Goal: Task Accomplishment & Management: Manage account settings

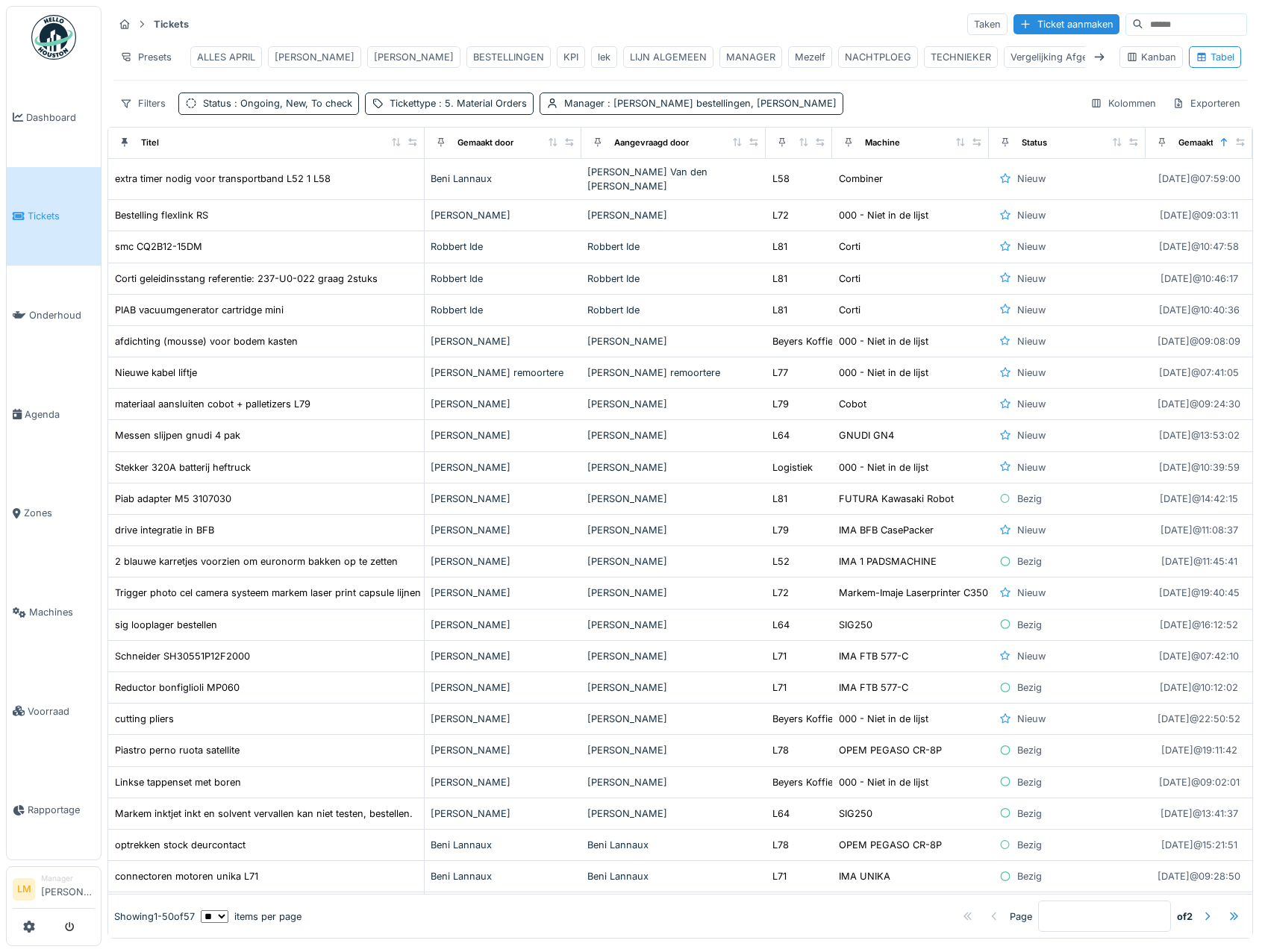
click at [38, 49] on img at bounding box center [53, 37] width 45 height 45
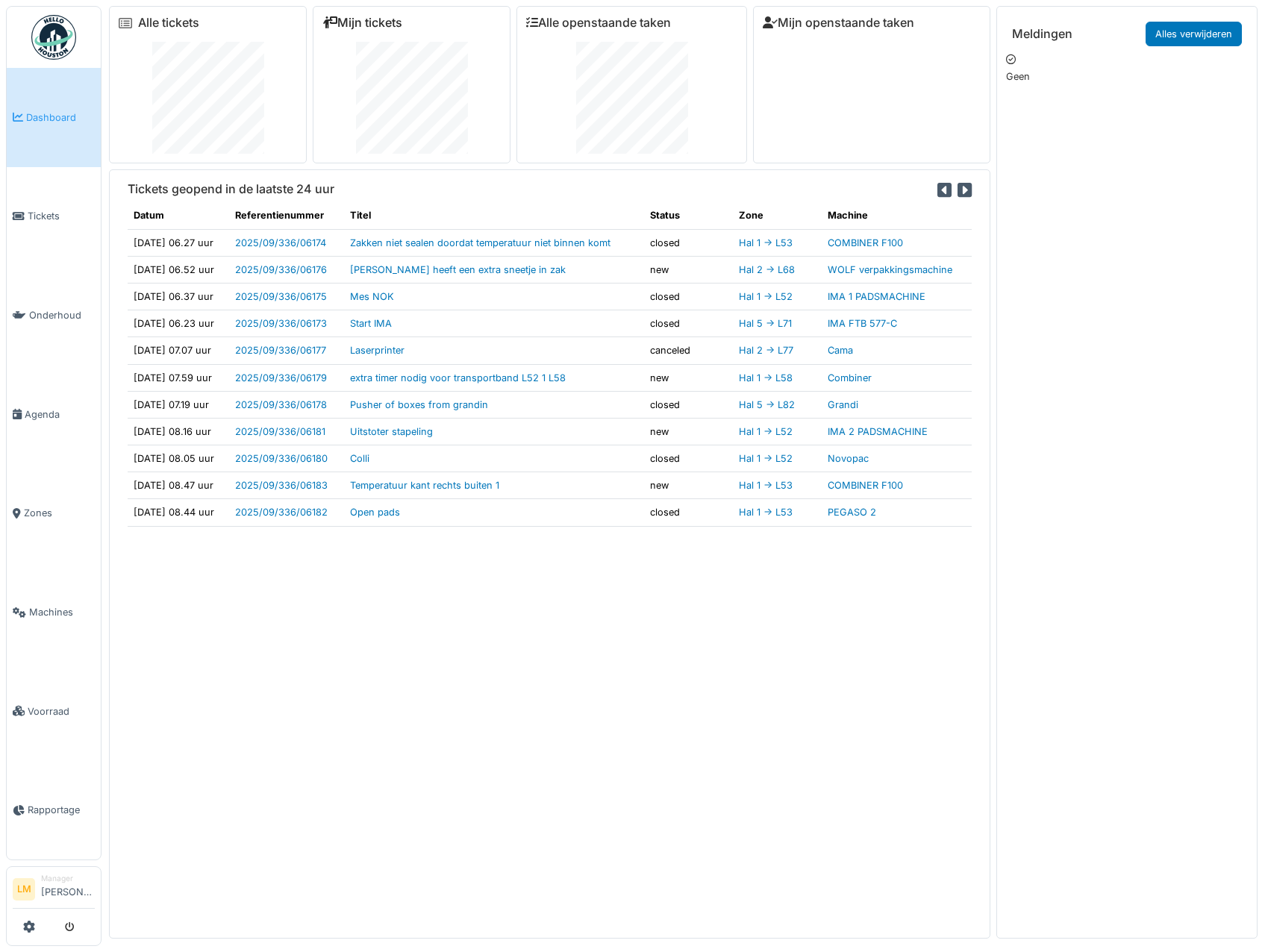
click at [385, 16] on link "Mijn tickets" at bounding box center [362, 23] width 80 height 14
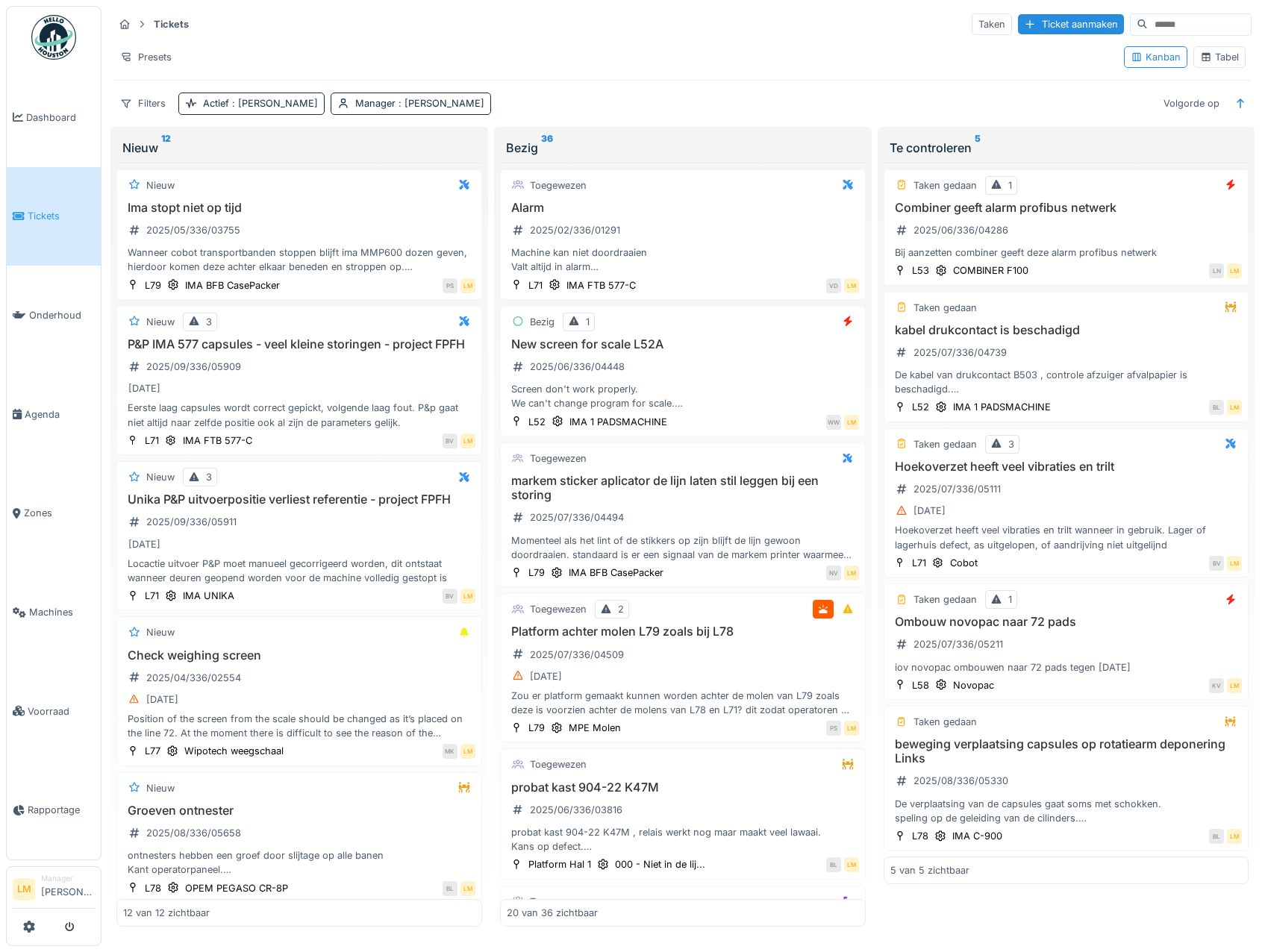
click at [1201, 53] on icon at bounding box center [1206, 57] width 12 height 9
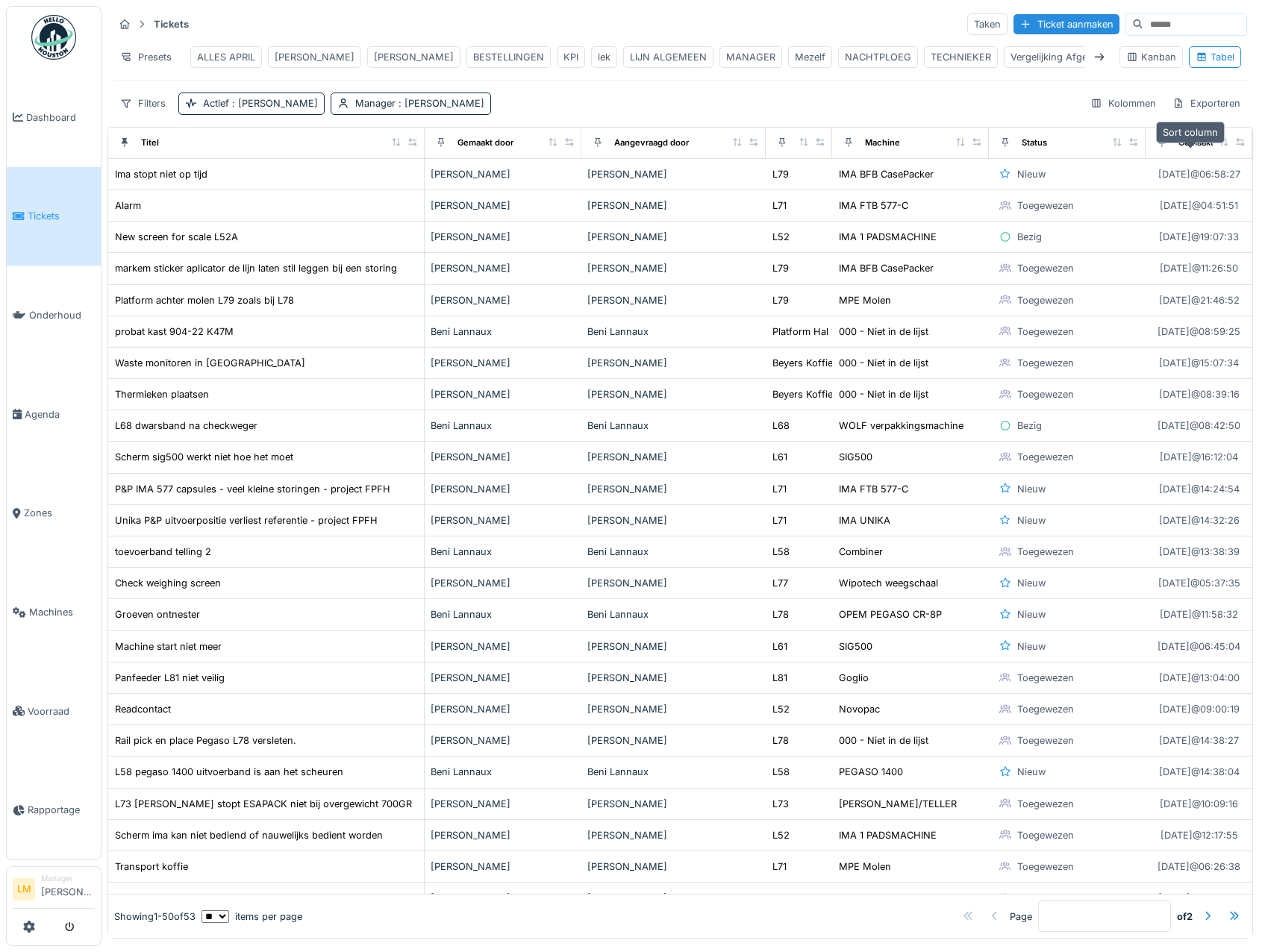
click at [1219, 146] on icon at bounding box center [1223, 142] width 8 height 8
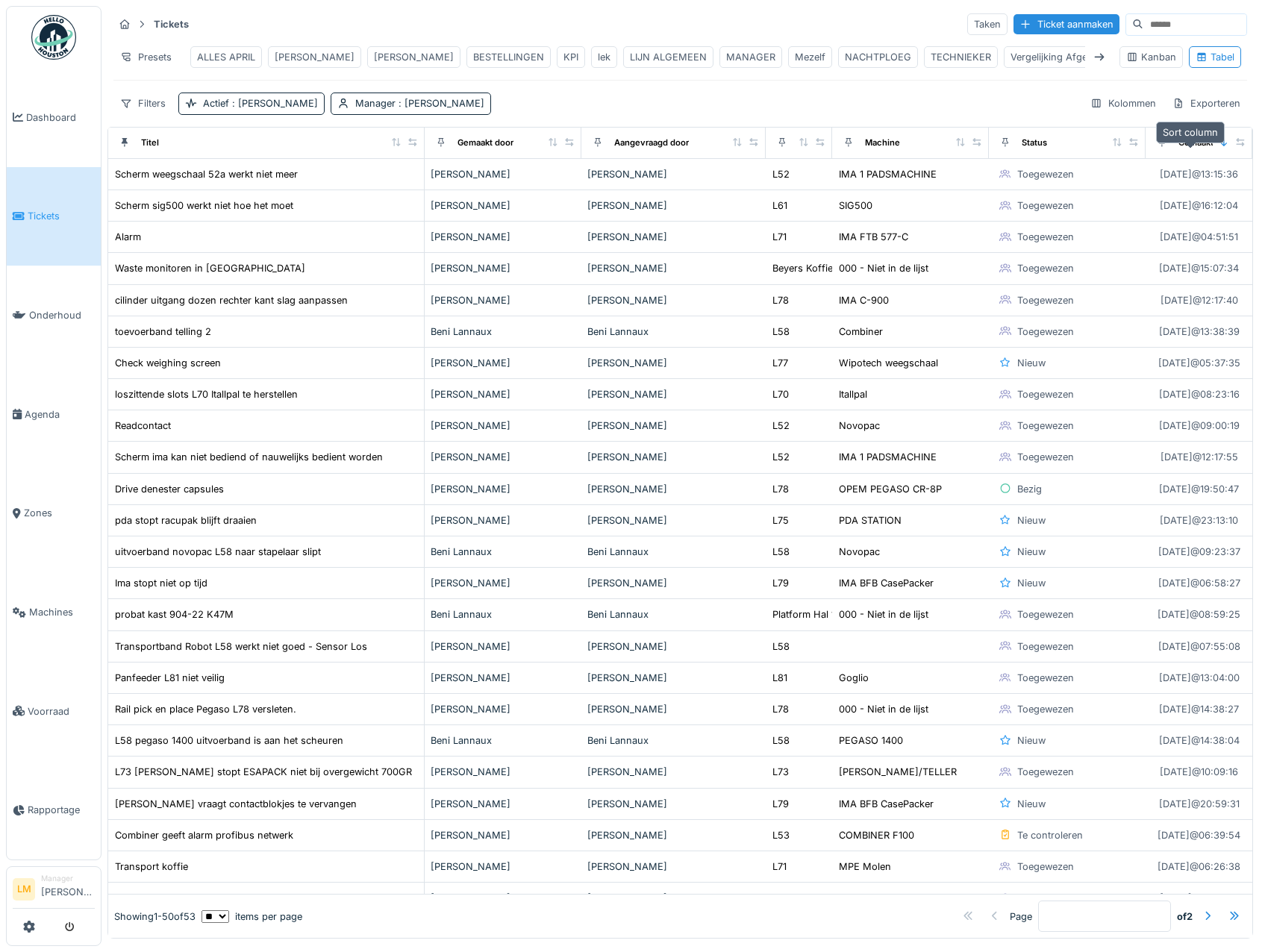
click at [1219, 146] on icon at bounding box center [1223, 142] width 10 height 8
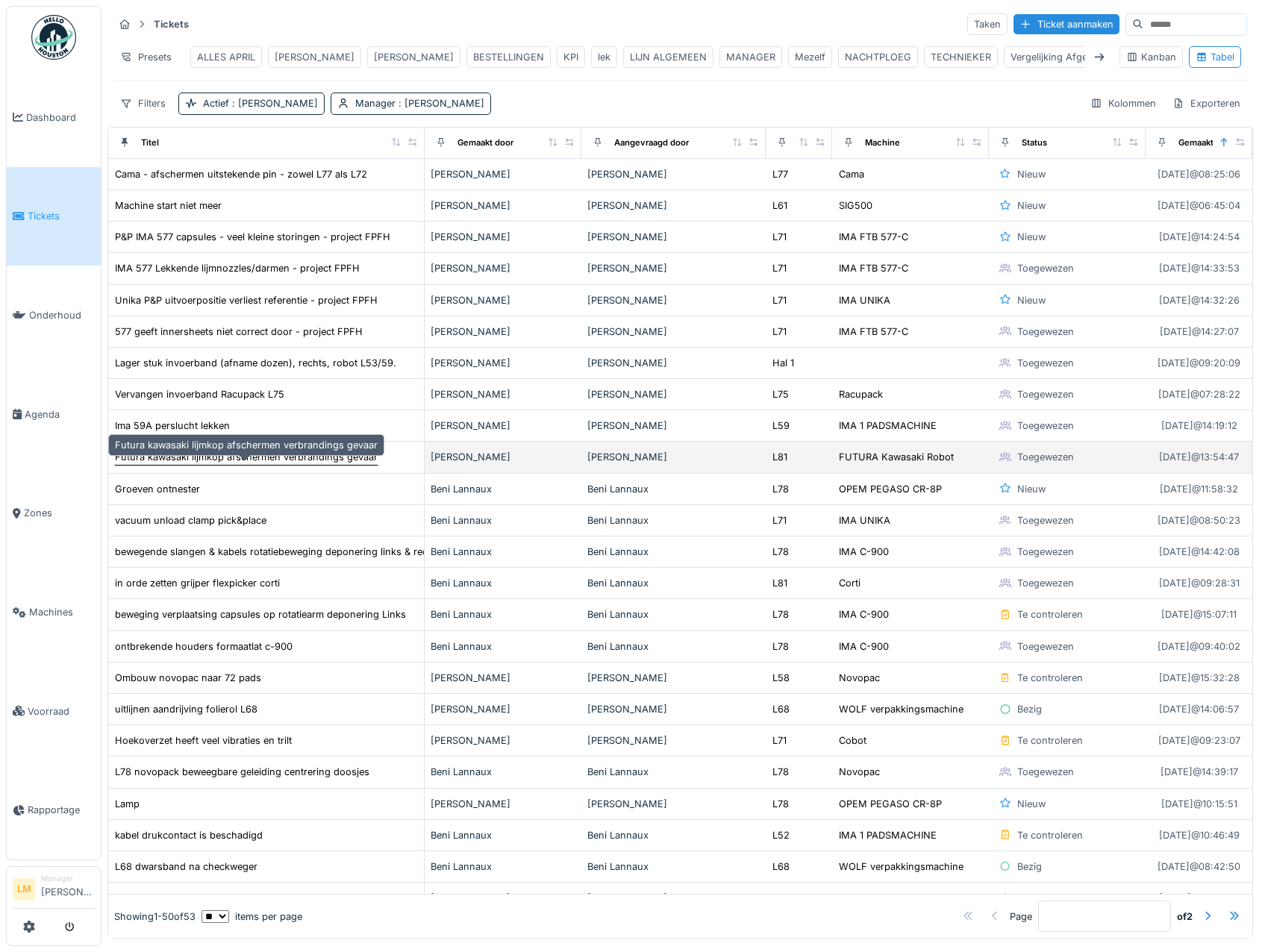
click at [328, 464] on div "Futura kawasaki lijmkop afschermen verbrandings gevaar" at bounding box center [246, 457] width 262 height 14
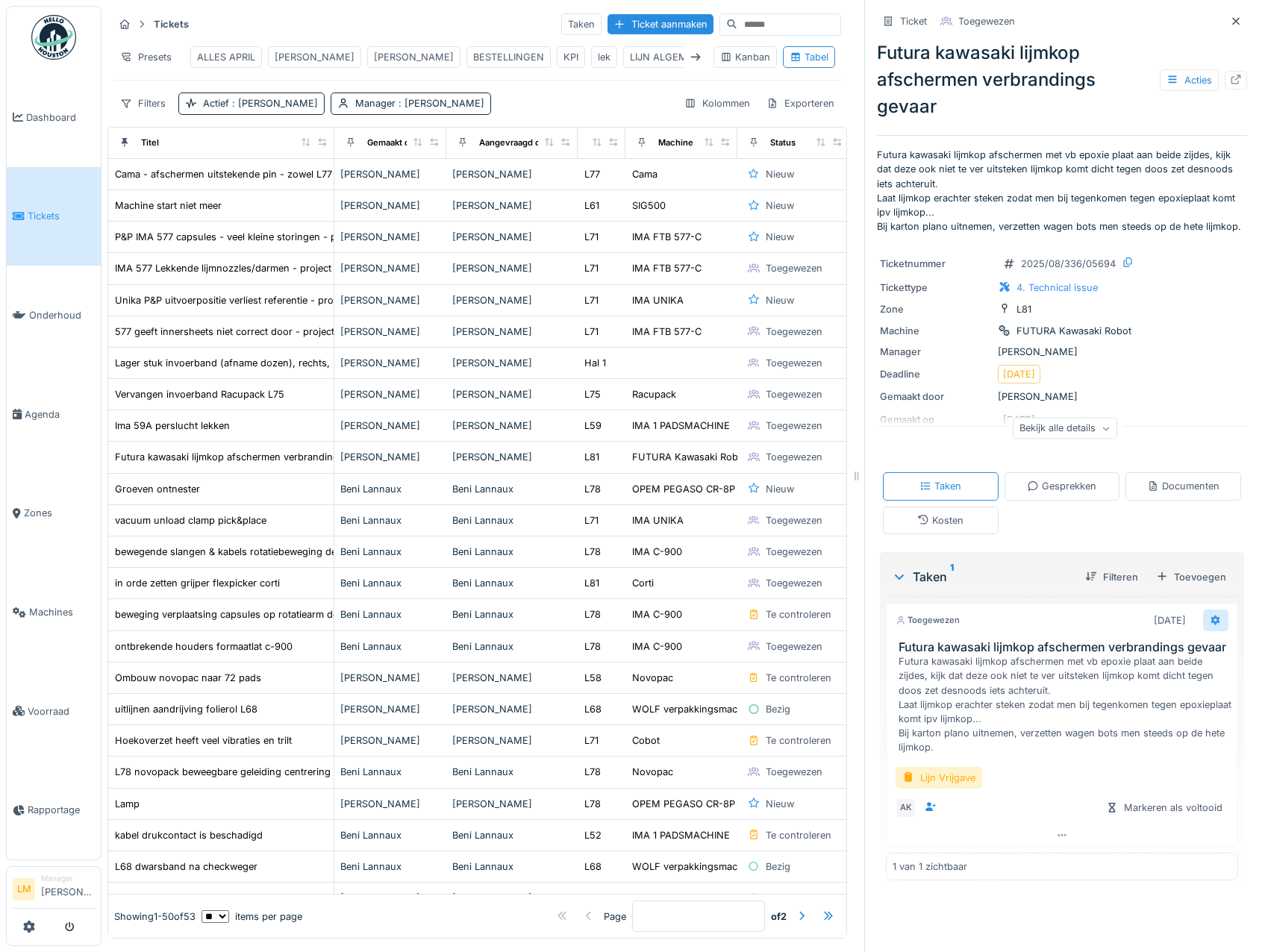
click at [1210, 625] on icon at bounding box center [1216, 621] width 12 height 9
click at [1135, 748] on div "Bewerken" at bounding box center [1129, 750] width 123 height 23
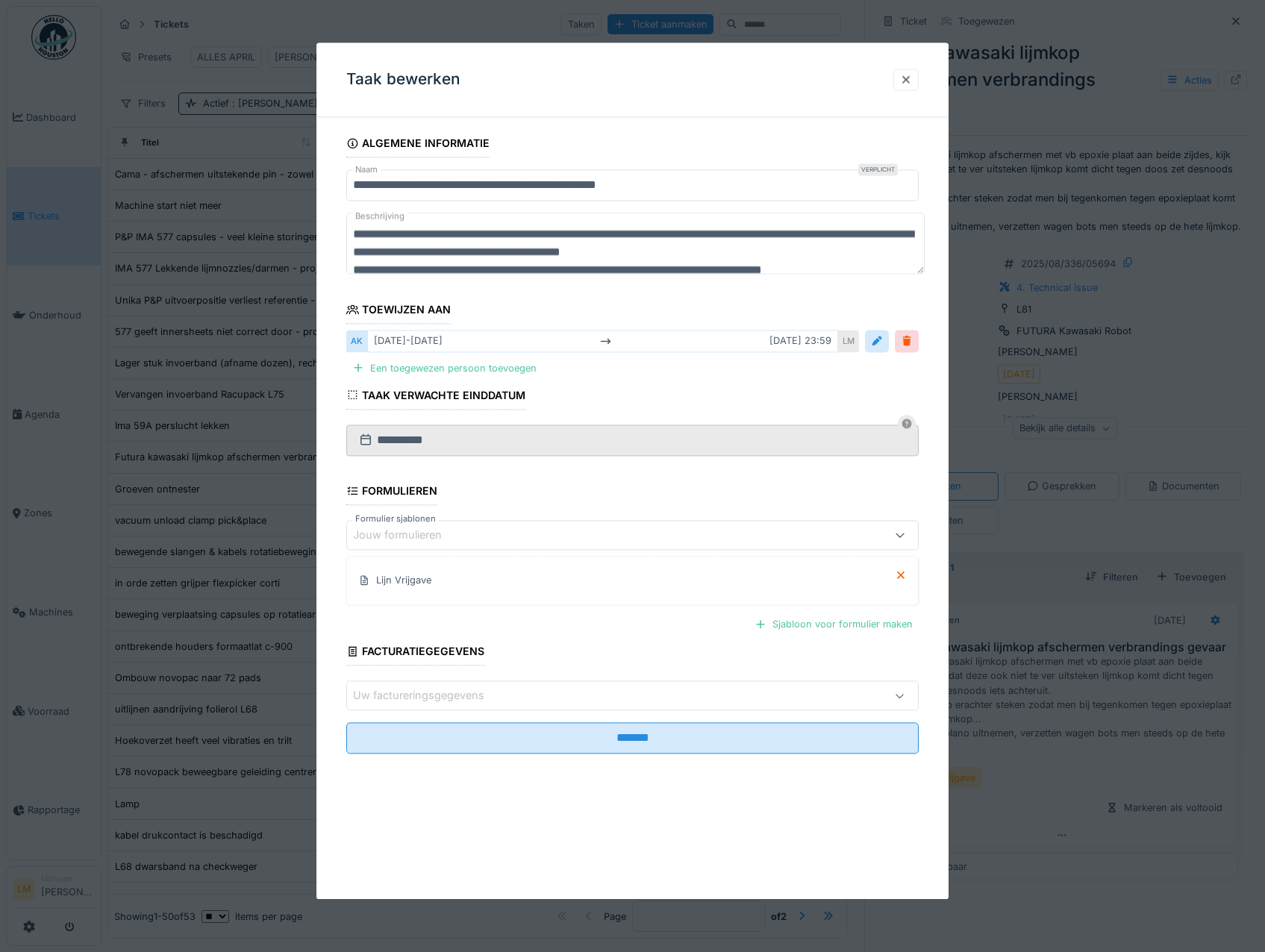
click at [395, 334] on div "ma 8-9 vr 12-9 23:59" at bounding box center [603, 342] width 471 height 22
click at [889, 345] on div at bounding box center [877, 342] width 24 height 22
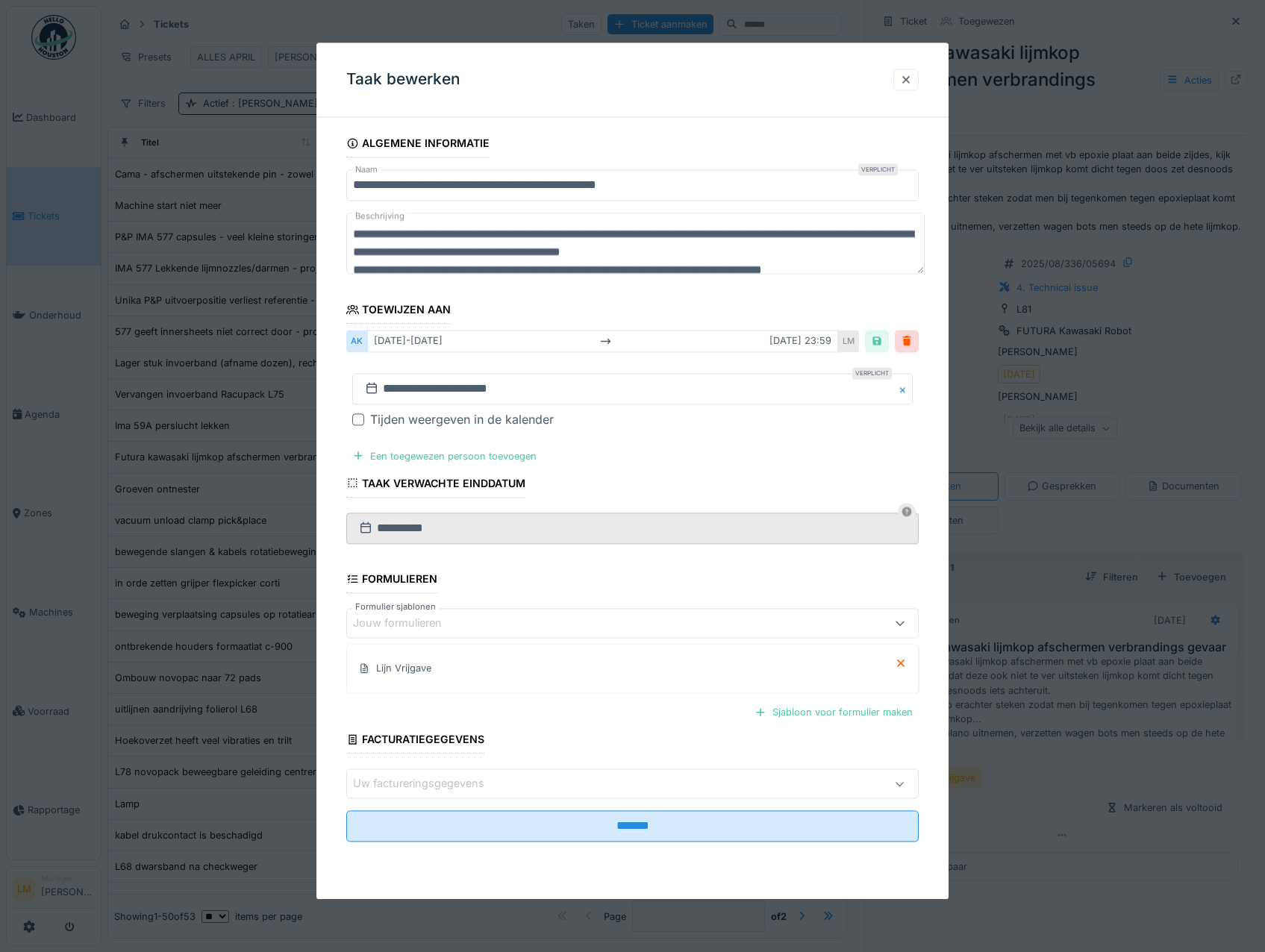
click at [823, 336] on div "ma 8-9 vr 12-9 23:59" at bounding box center [603, 342] width 471 height 22
click at [360, 339] on div "AK" at bounding box center [357, 342] width 21 height 22
click at [346, 350] on div "AK" at bounding box center [357, 342] width 21 height 22
click at [911, 342] on div at bounding box center [907, 342] width 12 height 14
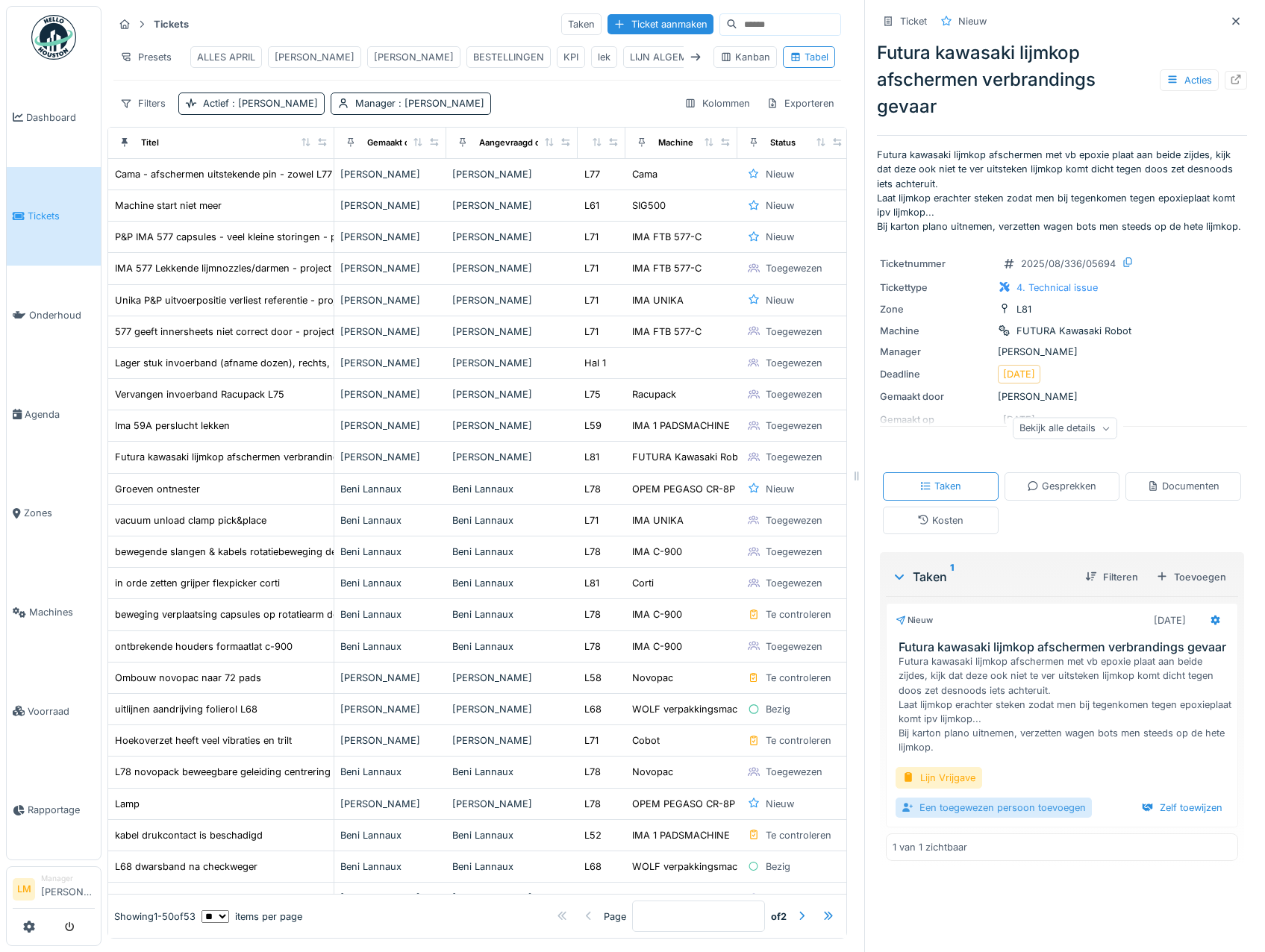
click at [1017, 818] on div "Een toegewezen persoon toevoegen" at bounding box center [994, 808] width 196 height 20
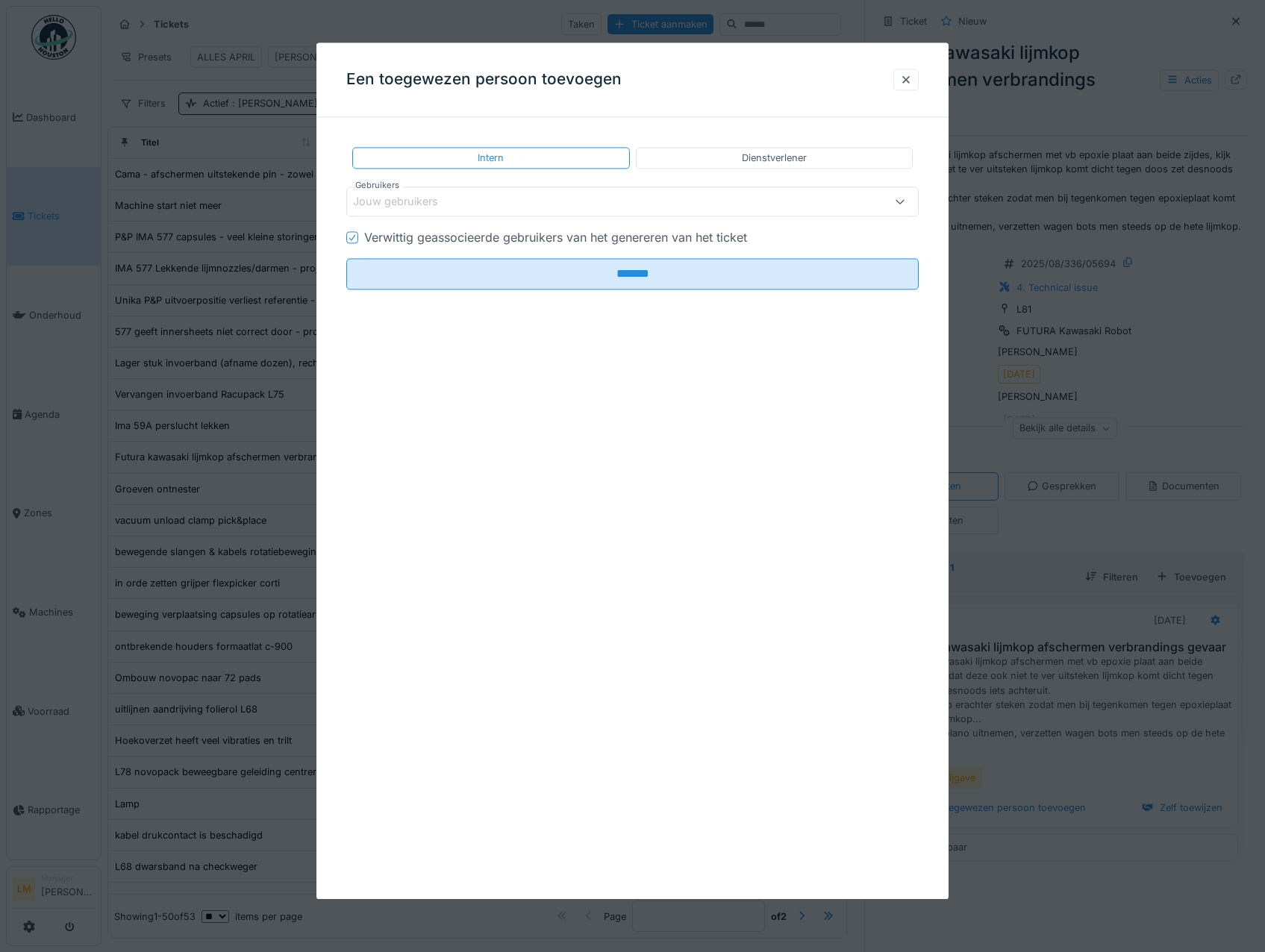
click at [444, 211] on div "Jouw gebruikers" at bounding box center [633, 202] width 574 height 30
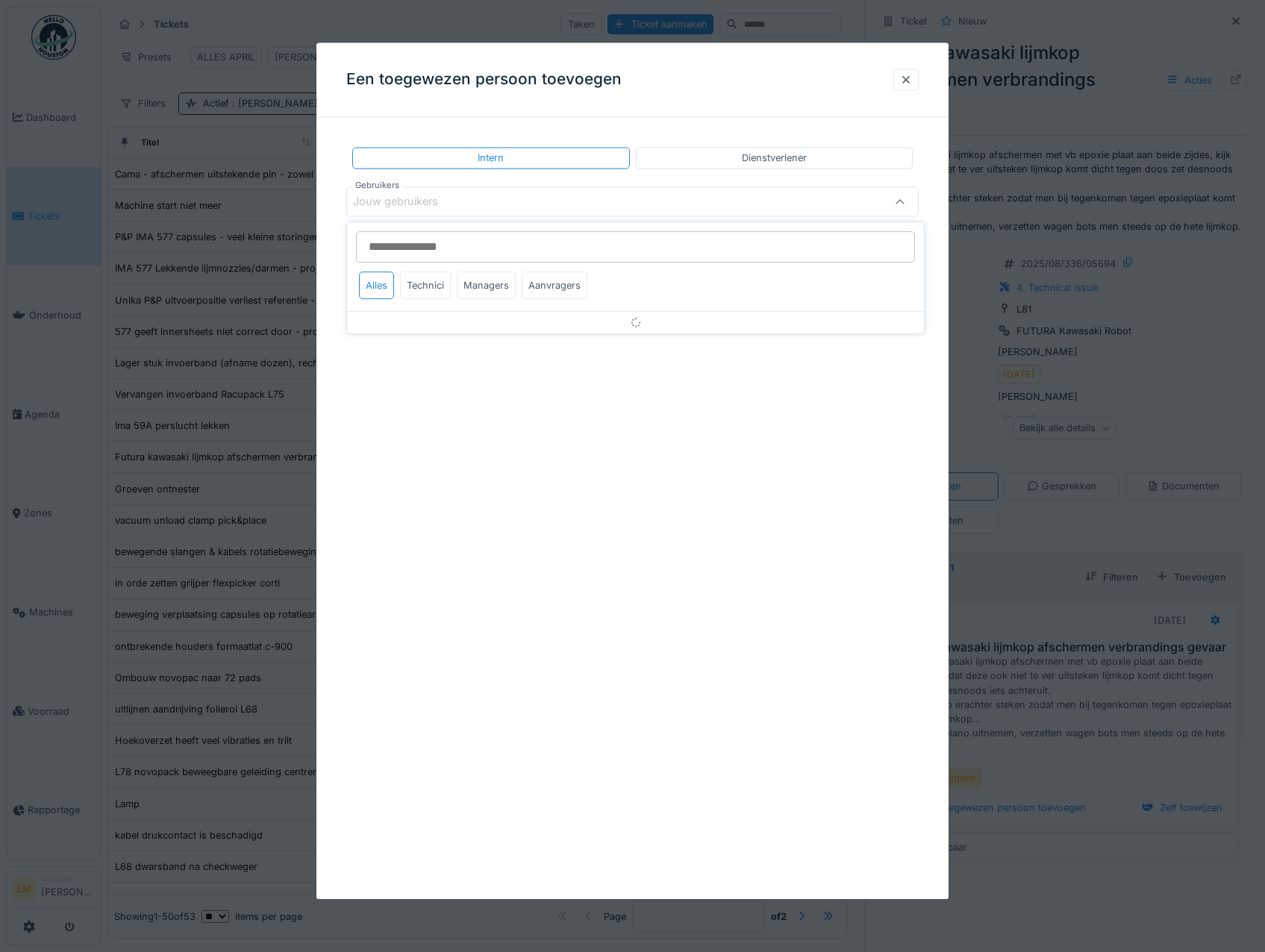
click at [441, 251] on input "Gebruikers" at bounding box center [636, 247] width 559 height 31
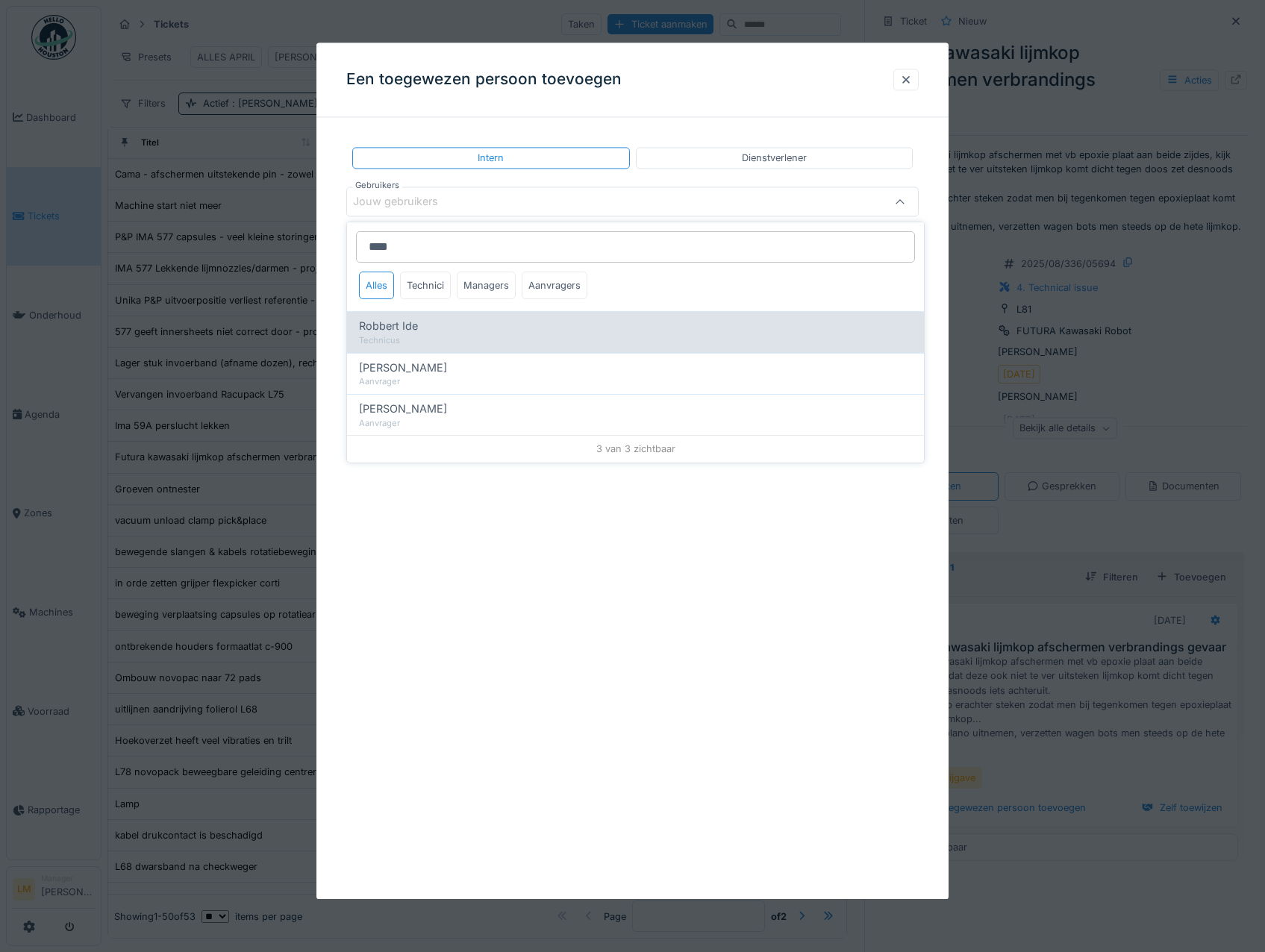
type input "****"
click at [503, 343] on div "Technicus" at bounding box center [636, 341] width 553 height 13
type input "*****"
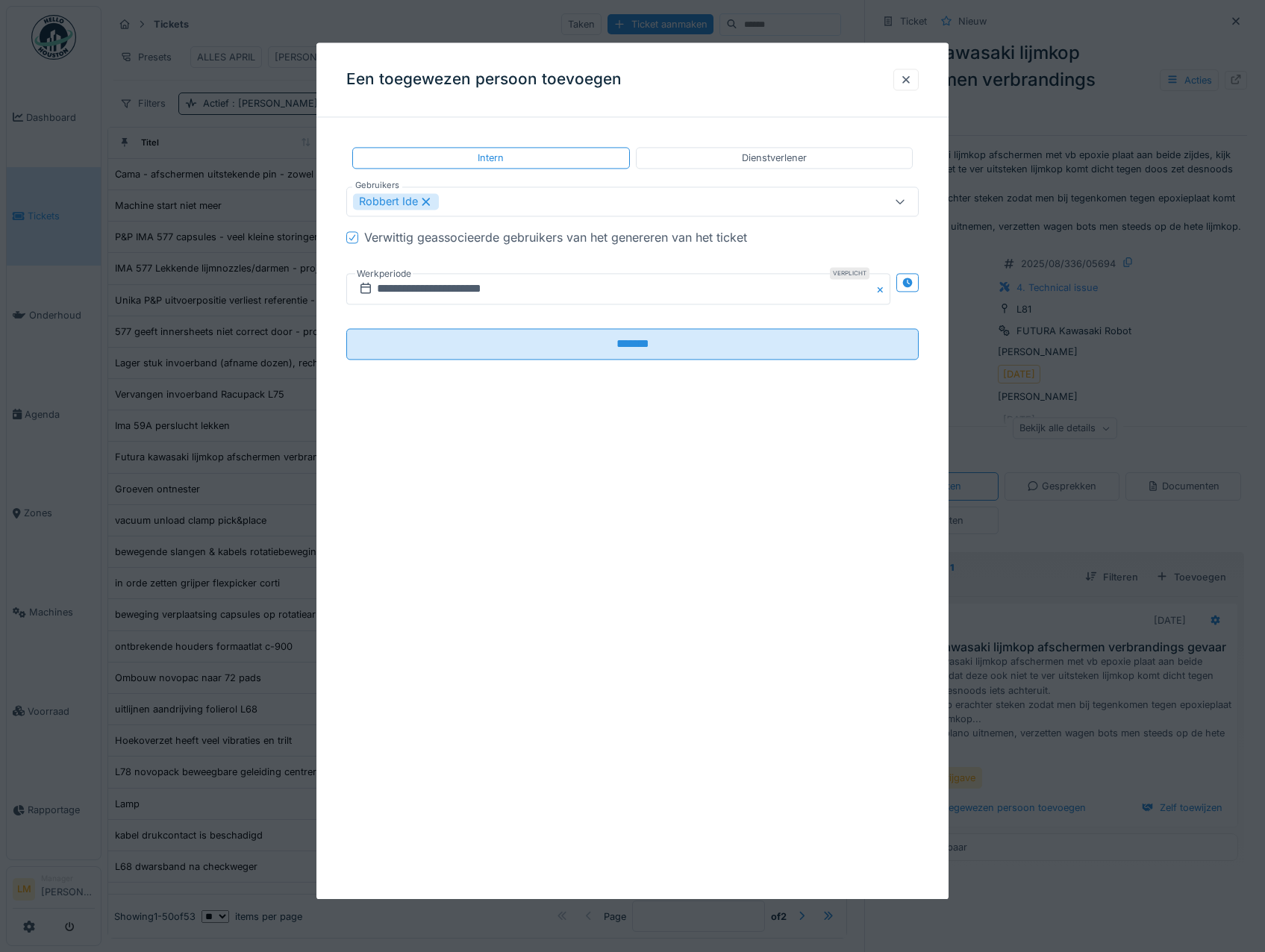
drag, startPoint x: 657, startPoint y: 834, endPoint x: 630, endPoint y: 751, distance: 87.3
click at [657, 840] on div "**********" at bounding box center [633, 471] width 633 height 857
click at [453, 279] on input "**********" at bounding box center [619, 290] width 545 height 31
click at [698, 325] on button "Next Month" at bounding box center [697, 327] width 24 height 24
click at [574, 456] on div "23" at bounding box center [572, 461] width 20 height 20
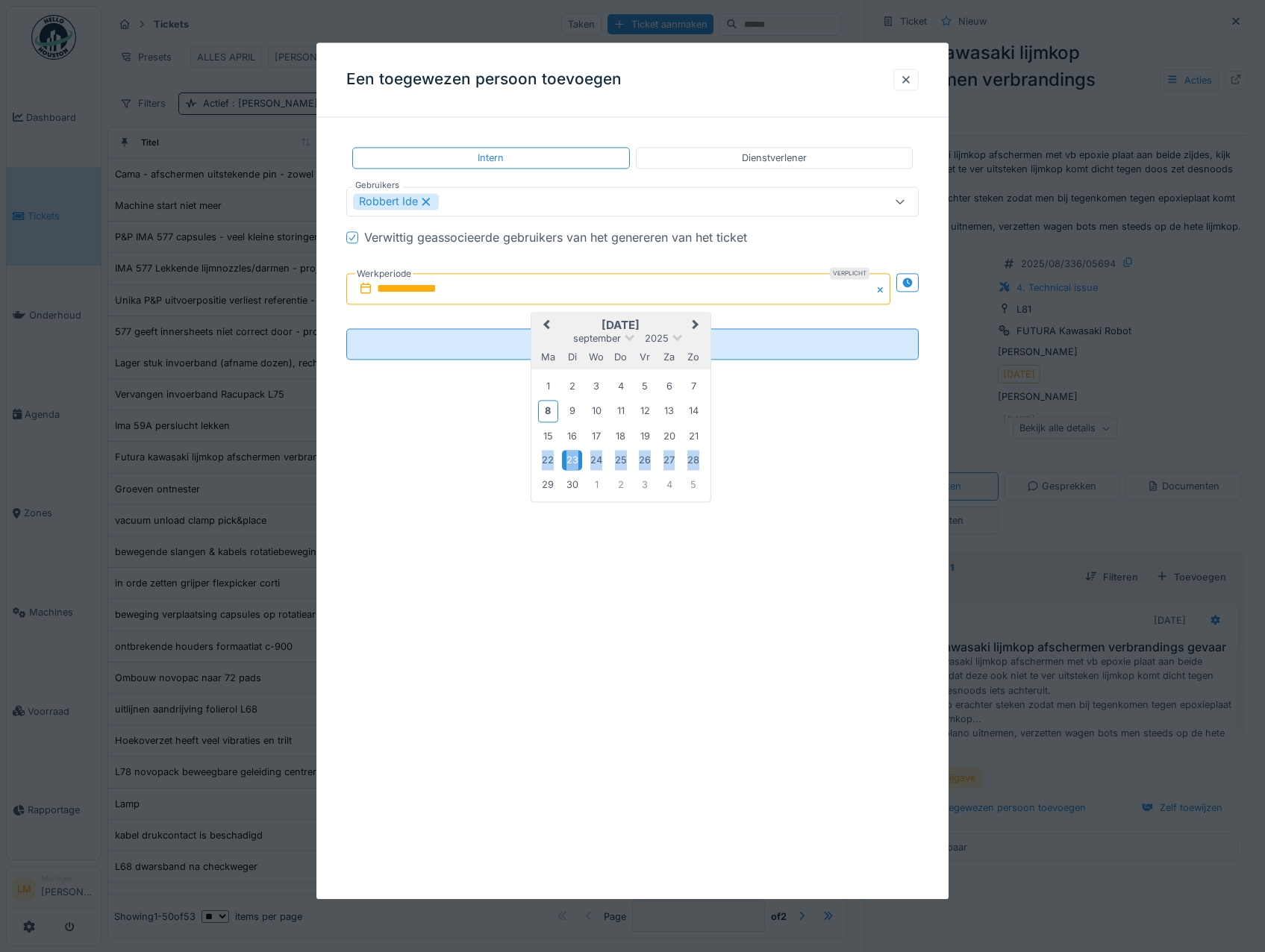
click at [574, 456] on div "23" at bounding box center [572, 461] width 20 height 20
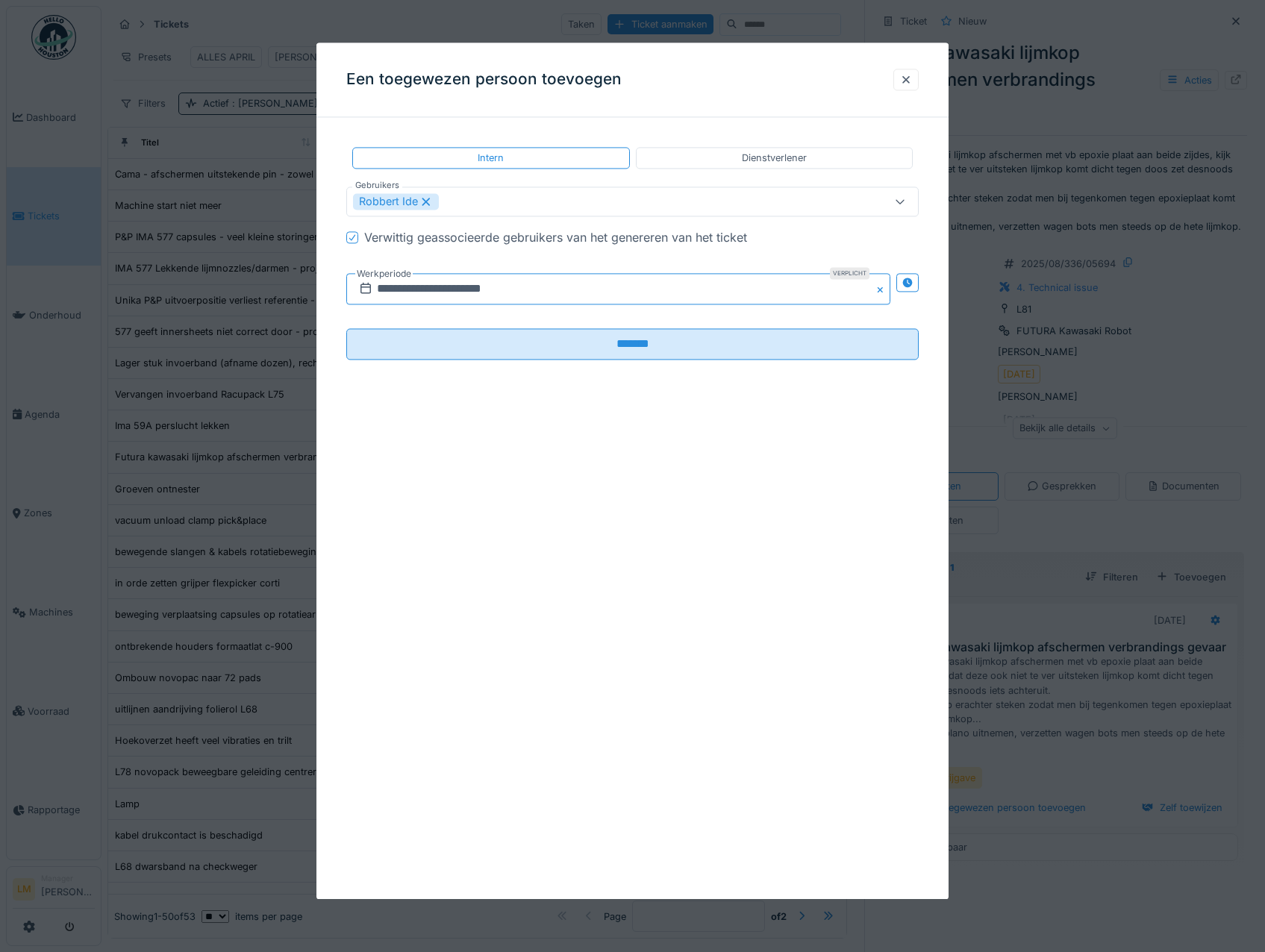
click at [651, 281] on input "**********" at bounding box center [619, 290] width 545 height 31
click at [545, 412] on div "8" at bounding box center [548, 412] width 20 height 22
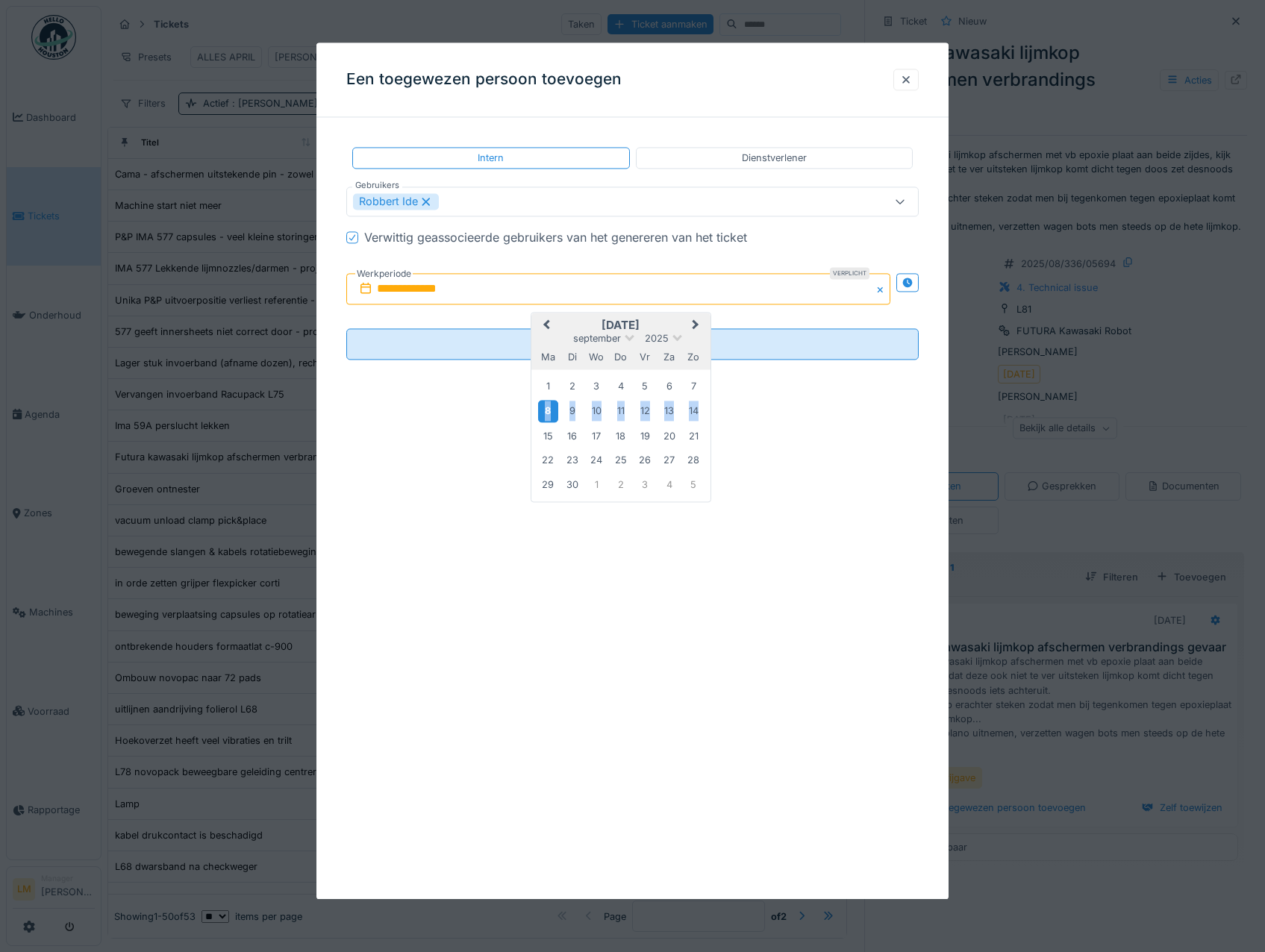
click at [545, 412] on div "8" at bounding box center [548, 412] width 20 height 22
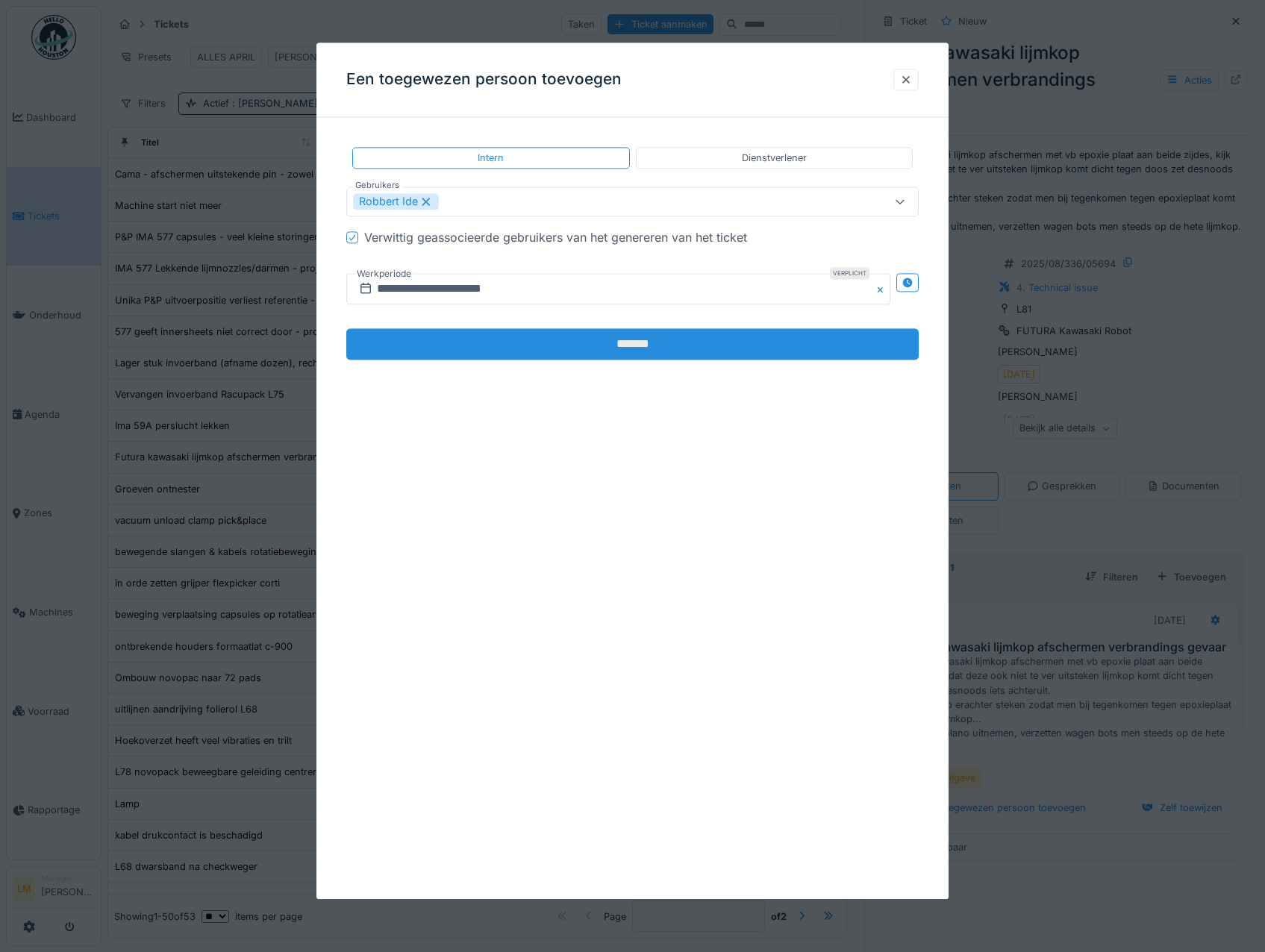
click at [541, 355] on input "*******" at bounding box center [633, 345] width 574 height 31
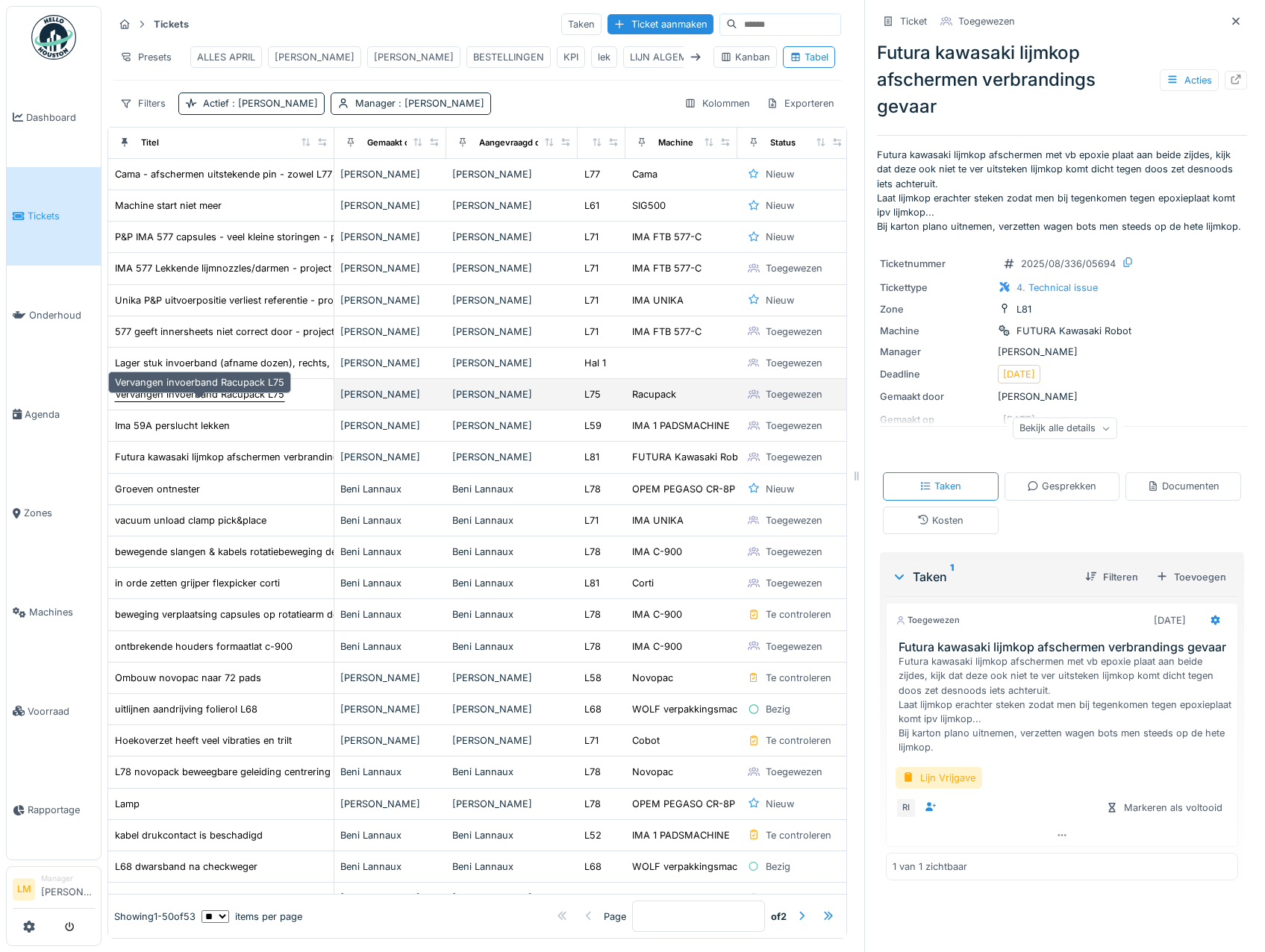
click at [147, 401] on div "Vervangen invoerband Racupack L75" at bounding box center [200, 394] width 170 height 14
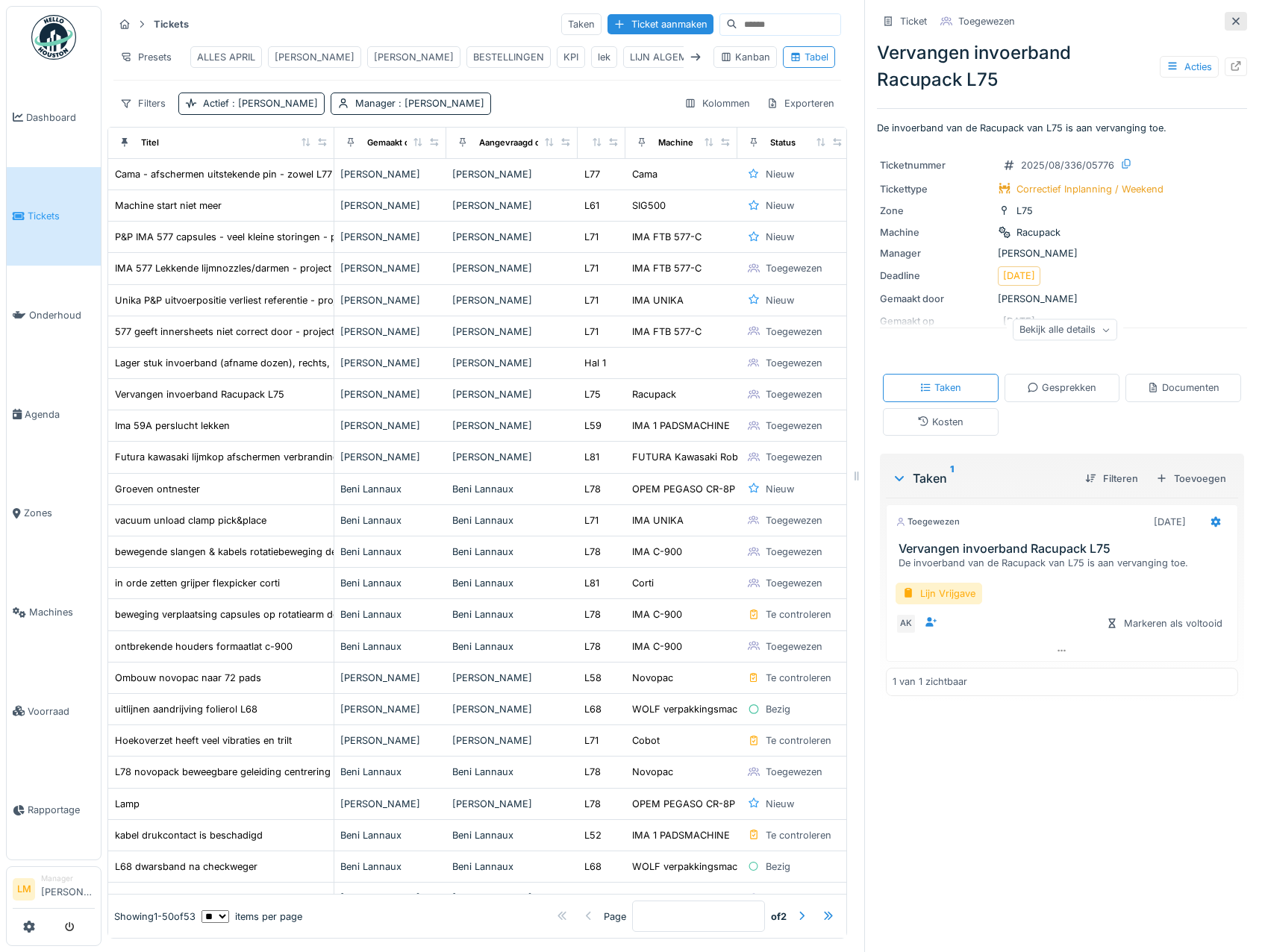
click at [1233, 23] on icon at bounding box center [1237, 21] width 8 height 8
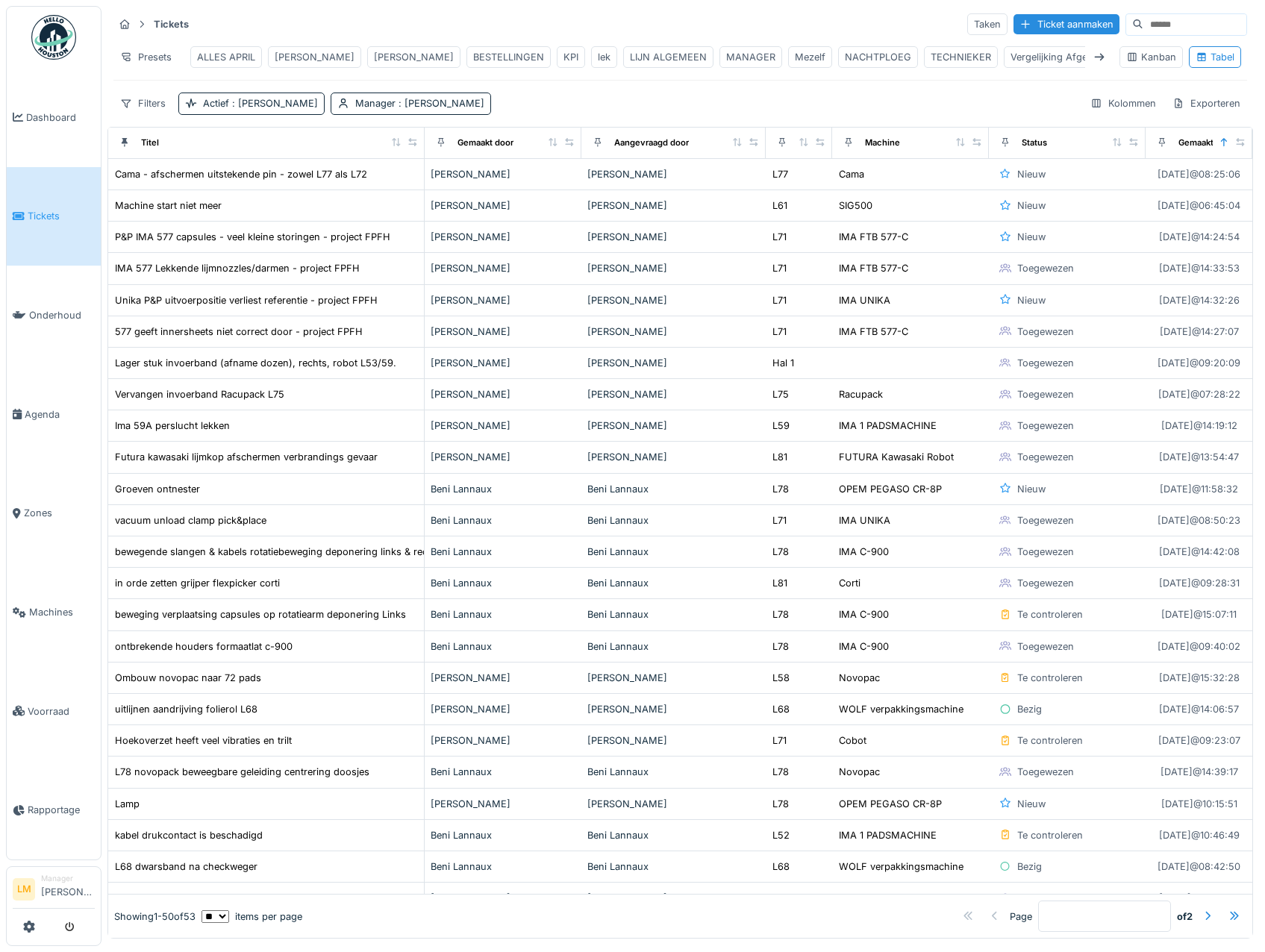
click at [53, 53] on img at bounding box center [53, 37] width 45 height 45
